Goal: Transaction & Acquisition: Purchase product/service

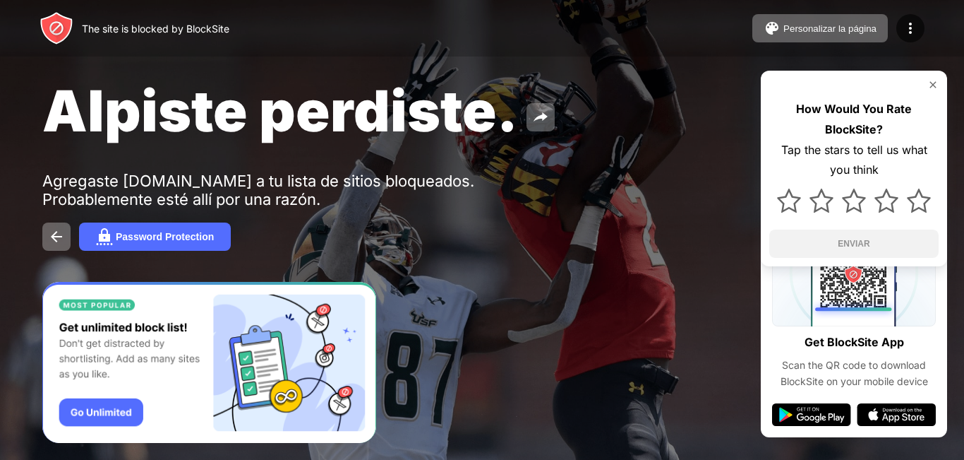
click at [934, 83] on img at bounding box center [933, 84] width 11 height 11
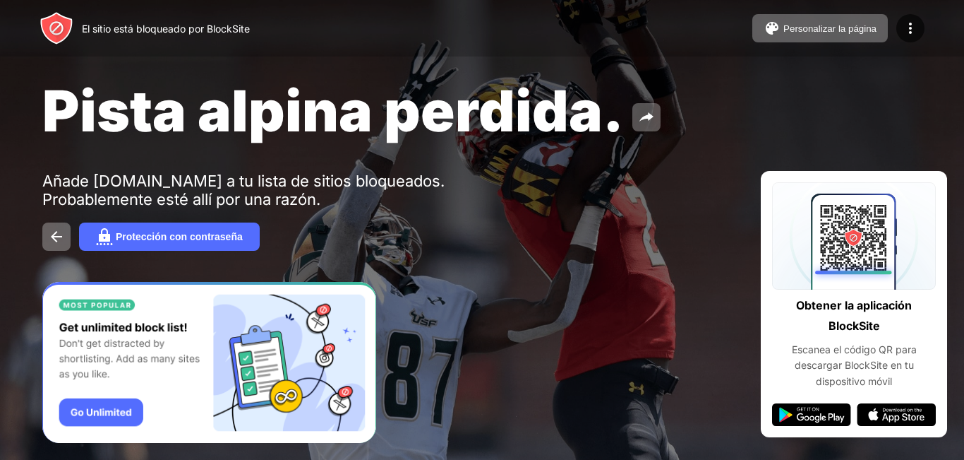
click at [104, 407] on img "Banner Message" at bounding box center [209, 363] width 334 height 162
